Goal: Contribute content

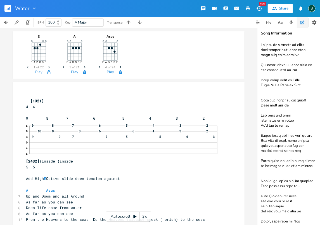
scroll to position [244, 0]
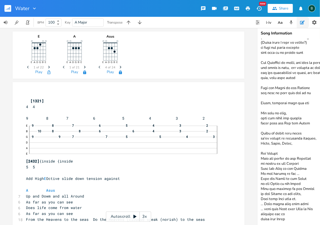
click at [8, 6] on rect "button" at bounding box center [7, 8] width 7 height 7
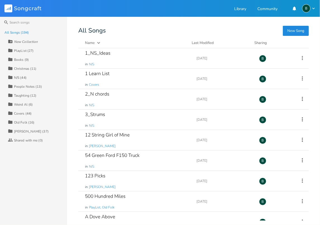
click at [18, 77] on div "N/S (44)" at bounding box center [20, 77] width 13 height 3
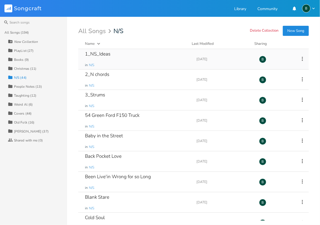
click at [100, 53] on div "1_NS_Ideas" at bounding box center [97, 53] width 25 height 5
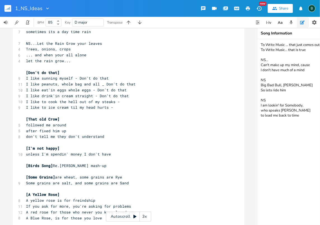
scroll to position [336, 0]
click at [25, 71] on pre "[Don't do that]" at bounding box center [126, 72] width 202 height 6
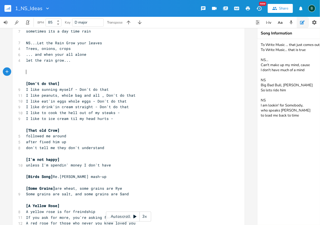
click at [25, 71] on pre "​" at bounding box center [126, 72] width 202 height 6
type textarea "[Cellaphane Life]"
drag, startPoint x: 48, startPoint y: 70, endPoint x: 27, endPoint y: 72, distance: 21.1
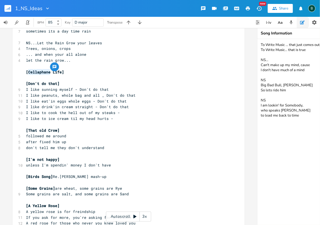
click at [27, 72] on span "[Cellaphane Life]" at bounding box center [45, 71] width 38 height 5
type textarea "Cellaphane"
click at [278, 120] on textarea "To Write Music ... that just comes out of you To Write Music... that is true NS…" at bounding box center [314, 132] width 112 height 186
drag, startPoint x: 279, startPoint y: 120, endPoint x: 261, endPoint y: 121, distance: 18.2
click at [261, 121] on textarea "To Write Music ... that just comes out of you To Write Music... that is true NS…" at bounding box center [314, 132] width 112 height 186
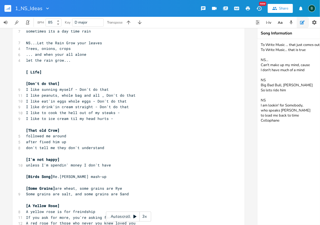
type textarea "To Write Music ... that just comes out of you To Write Music... that is true NS…"
click at [26, 71] on span "[ Life]" at bounding box center [34, 71] width 16 height 5
click at [66, 73] on pre "[Cellophane Life]" at bounding box center [126, 72] width 202 height 6
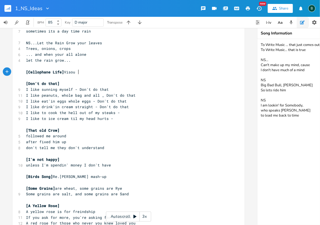
type textarea "Visous"
click at [72, 71] on span "[Cellophane Life] Visous" at bounding box center [51, 71] width 51 height 5
type textarea "c"
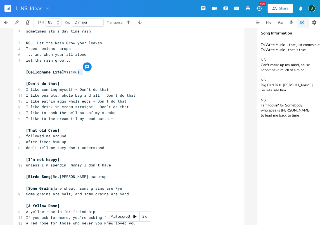
drag, startPoint x: 81, startPoint y: 71, endPoint x: 77, endPoint y: 71, distance: 4.5
click at [77, 71] on pre "[Cellophane Life] Viscous" at bounding box center [126, 72] width 202 height 6
type textarea "se"
click at [65, 71] on span "[Cellophane Life] Viscose" at bounding box center [53, 71] width 54 height 5
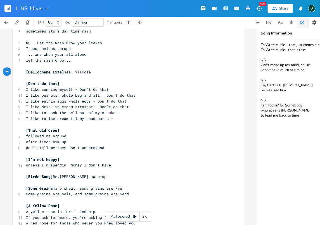
scroll to position [0, 8]
type textarea "see..."
click at [100, 71] on pre "[Cellophane Life] see...Viscose" at bounding box center [126, 72] width 202 height 6
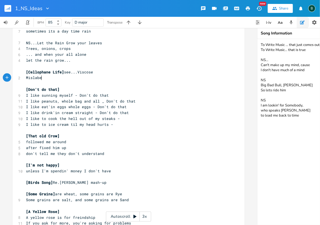
scroll to position [0, 13]
type textarea "Mislabede"
type textarea "led Cellophane."
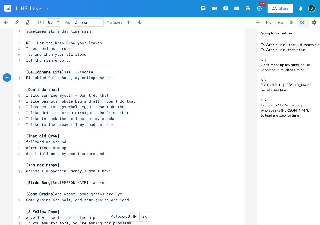
type textarea ", my cellophane Life"
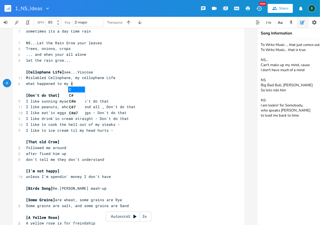
type textarea "what happened to my co"
type textarea "ellophane life"
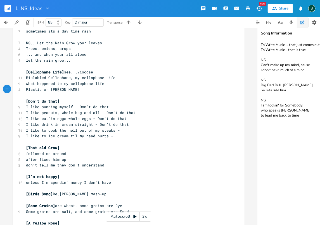
scroll to position [0, 26]
type textarea "Plastic or Paper, how about"
type textarea "r"
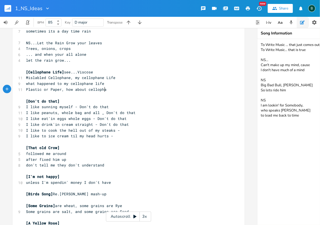
type textarea "t cellophane"
click at [63, 90] on span "Plastic or Paper, how about cellophane" at bounding box center [68, 89] width 85 height 5
click at [60, 91] on span "Plastic or Paper, how about cellophane" at bounding box center [68, 89] width 85 height 5
click at [60, 88] on span "Plastic or Paper, how about cellophane" at bounding box center [68, 89] width 85 height 5
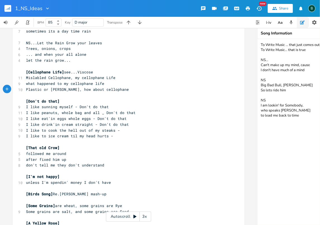
type textarea "?"
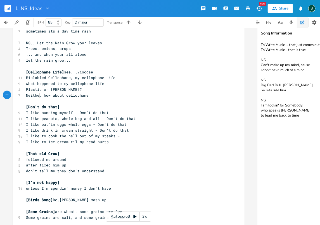
type textarea "Neither"
click at [88, 95] on pre "Neither, how about cellophane" at bounding box center [126, 95] width 202 height 6
click at [56, 89] on span "Plastic or [PERSON_NAME]?" at bounding box center [54, 89] width 56 height 5
type textarea "r"
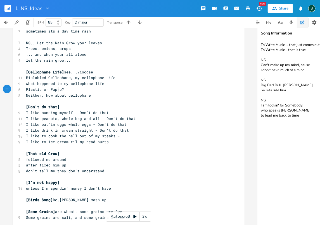
scroll to position [0, 1]
click at [56, 88] on span "Plastic or [PERSON_NAME]?" at bounding box center [54, 89] width 56 height 5
type textarea "r"
click at [87, 95] on span "Neither, how about cellophane" at bounding box center [58, 95] width 65 height 5
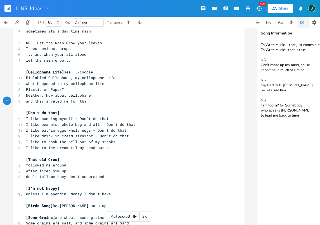
type textarea "and they arreted me for that"
click at [53, 101] on span "and they arreted me for that" at bounding box center [57, 100] width 63 height 5
type textarea "s"
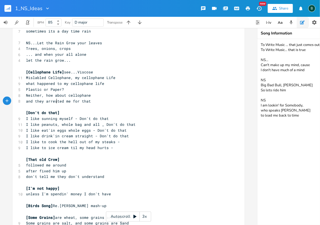
click at [90, 102] on pre "and they arrested me for that" at bounding box center [126, 101] width 202 height 6
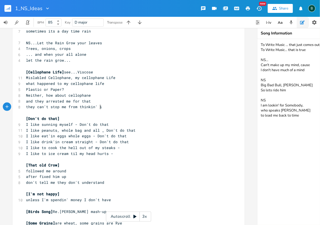
scroll to position [0, 55]
type textarea "they can't stop me from thinkin' it,"
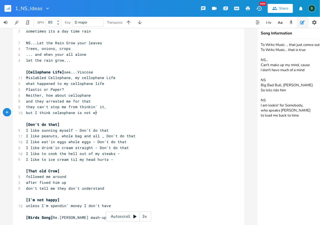
scroll to position [0, 54]
type textarea "but I think celeophane is not wrong"
click at [57, 112] on span "but I think celeophane is not wrong" at bounding box center [65, 112] width 78 height 5
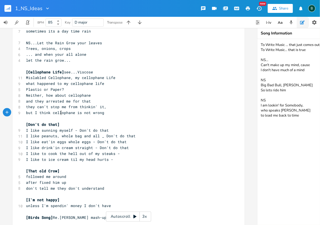
type textarea "l"
